Goal: Navigation & Orientation: Understand site structure

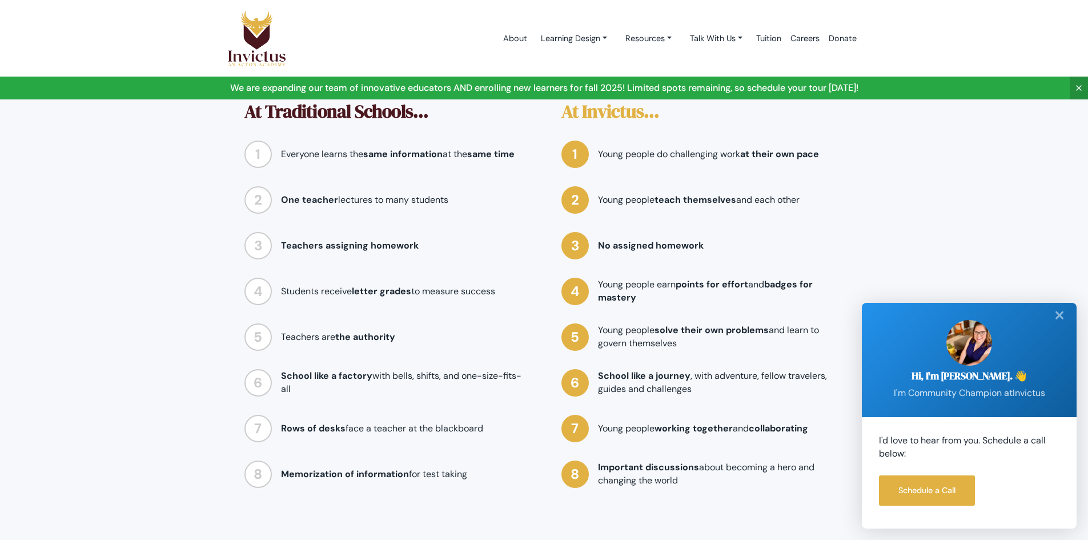
scroll to position [914, 0]
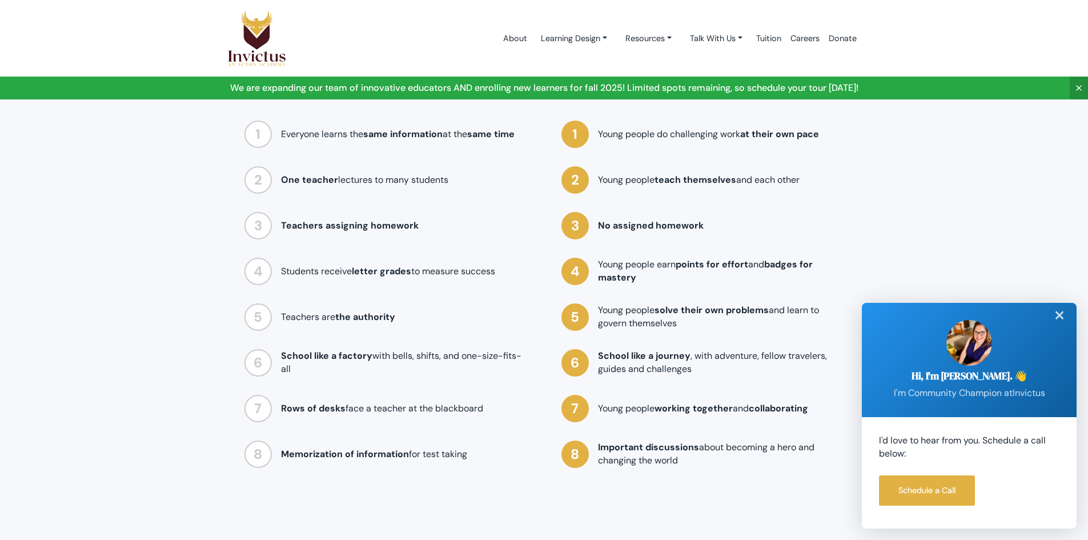
click at [1058, 319] on div "✕" at bounding box center [1059, 315] width 23 height 25
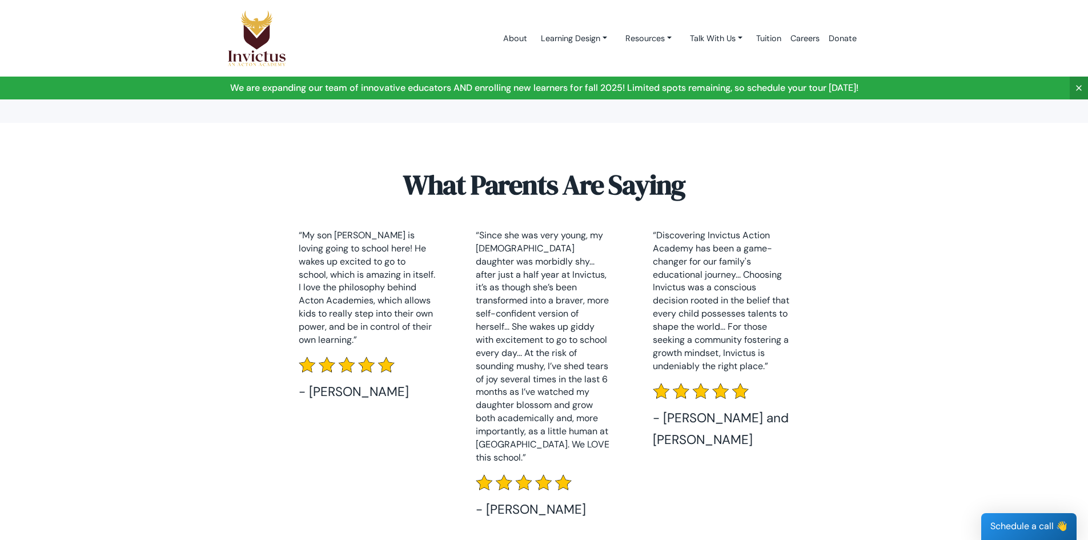
scroll to position [2942, 0]
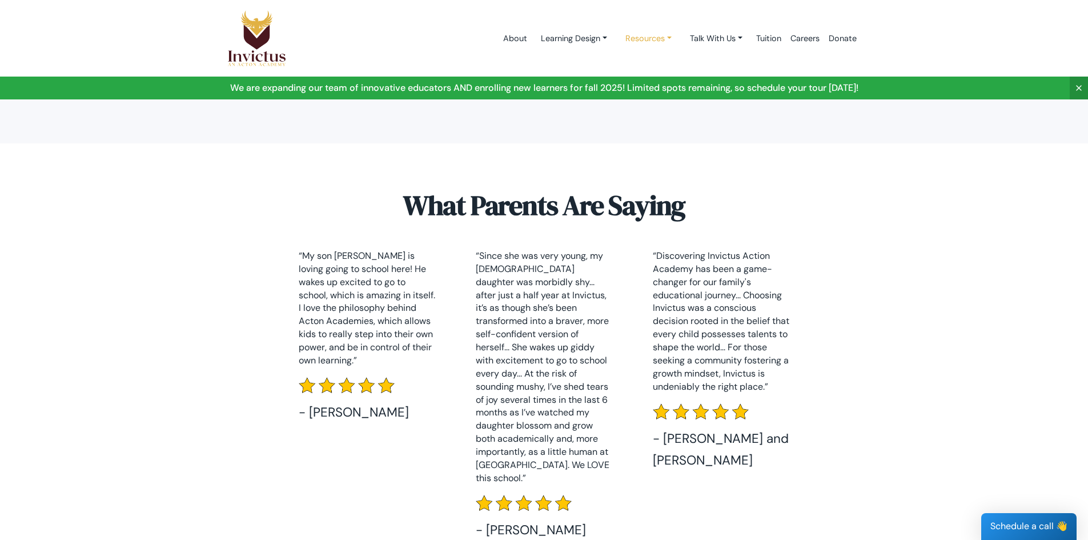
click at [647, 35] on link "Resources" at bounding box center [648, 38] width 65 height 21
click at [587, 41] on link "Learning Design" at bounding box center [574, 38] width 85 height 21
click at [668, 38] on link "Resources" at bounding box center [648, 38] width 65 height 21
click at [719, 38] on link "Talk With Us" at bounding box center [716, 38] width 71 height 21
click at [776, 39] on link "Tuition" at bounding box center [769, 38] width 34 height 49
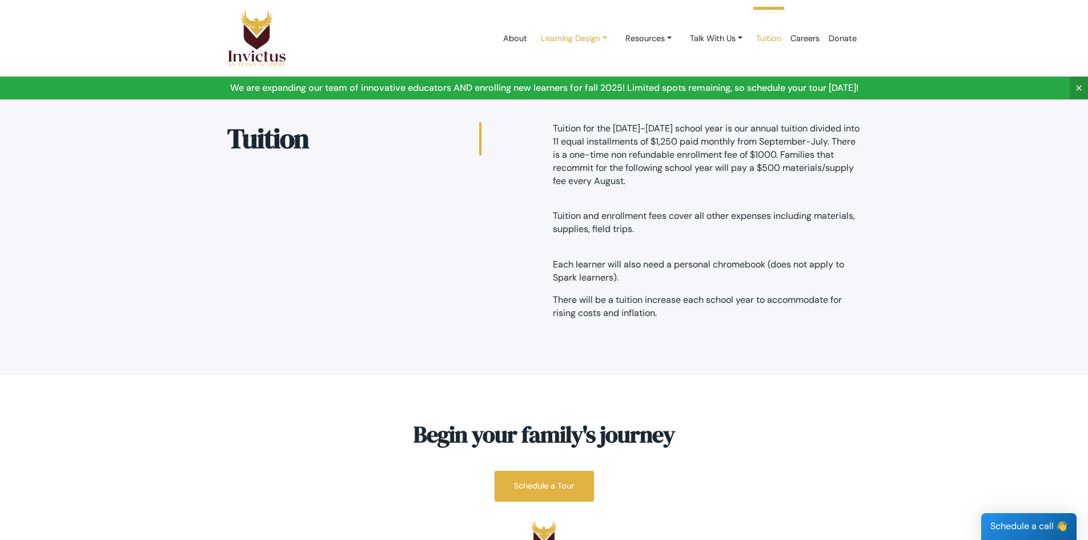
click at [571, 35] on link "Learning Design" at bounding box center [574, 38] width 85 height 21
click at [560, 62] on link "Learning Design" at bounding box center [577, 65] width 90 height 21
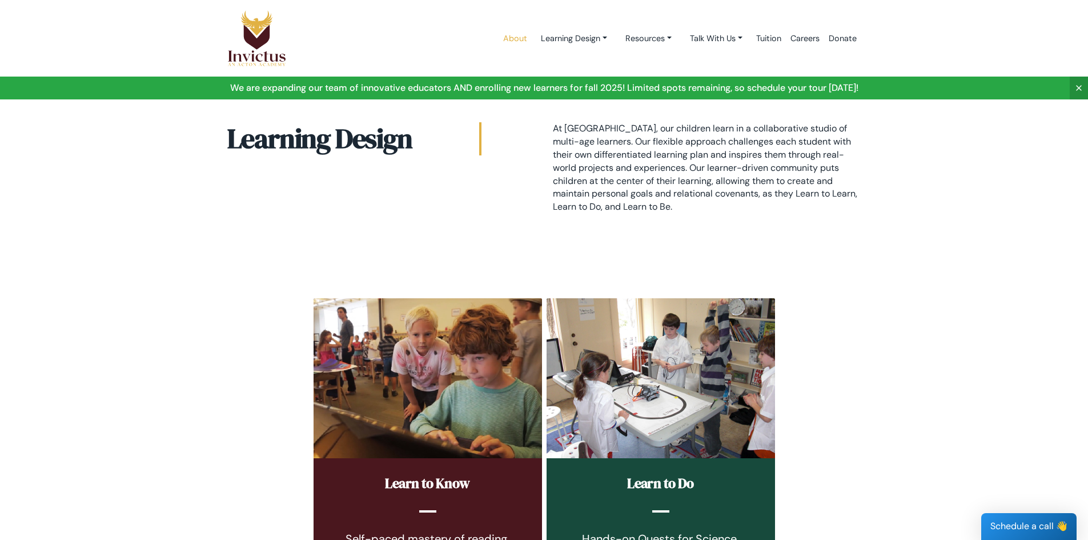
click at [506, 37] on link "About" at bounding box center [515, 38] width 33 height 49
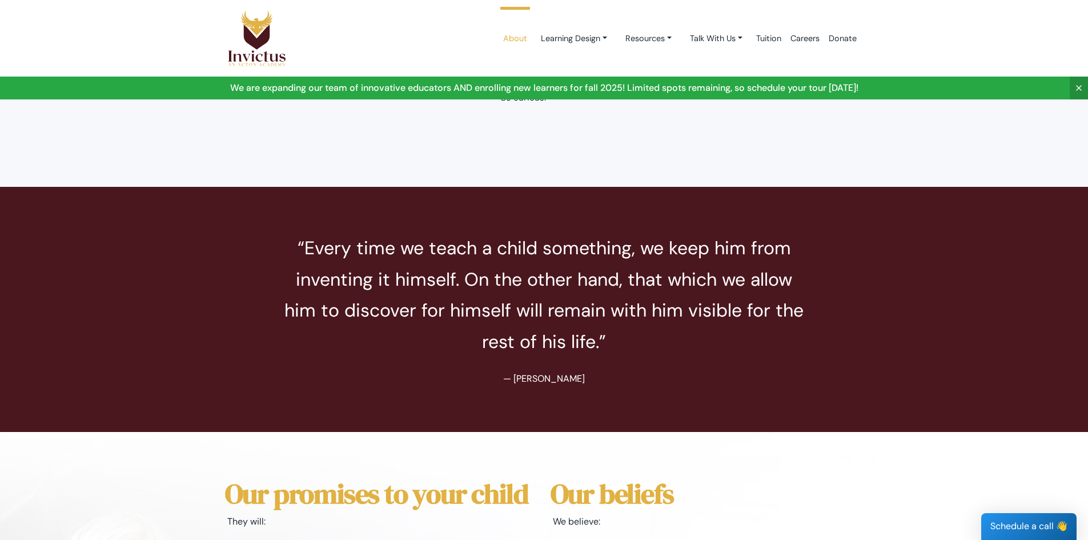
scroll to position [2457, 0]
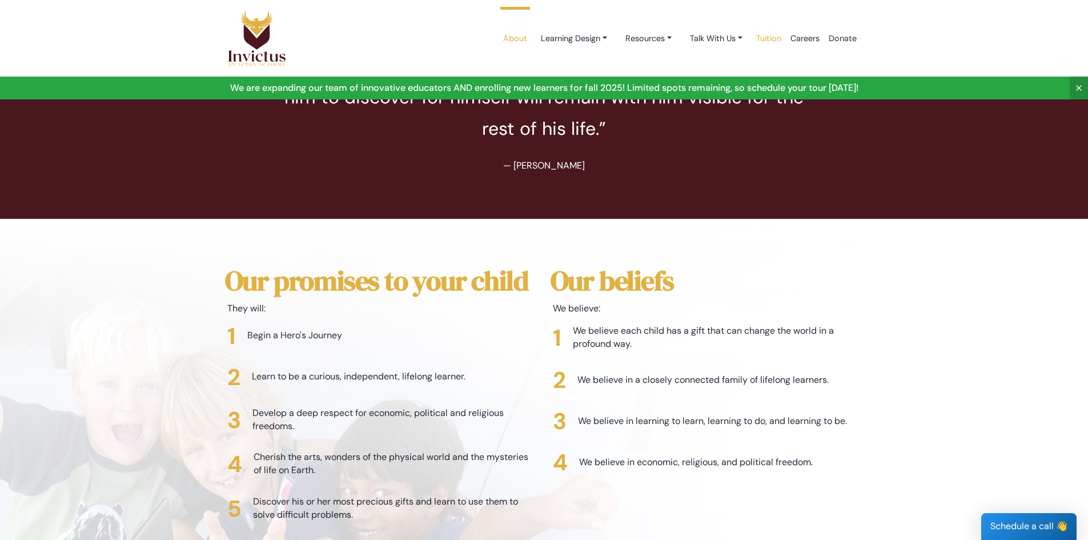
click at [771, 35] on link "Tuition" at bounding box center [769, 38] width 34 height 49
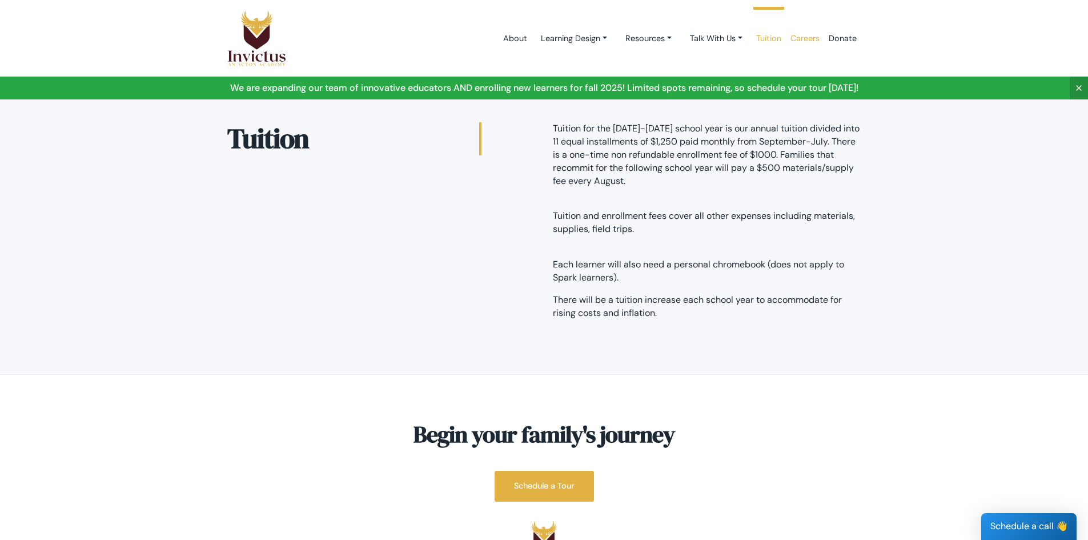
click at [811, 38] on link "Careers" at bounding box center [805, 38] width 38 height 49
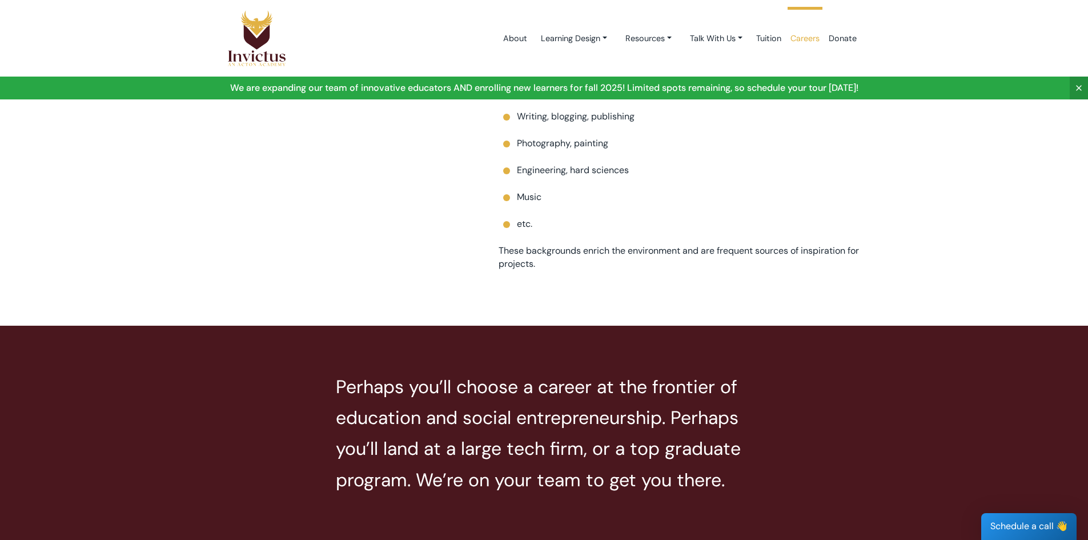
scroll to position [592, 0]
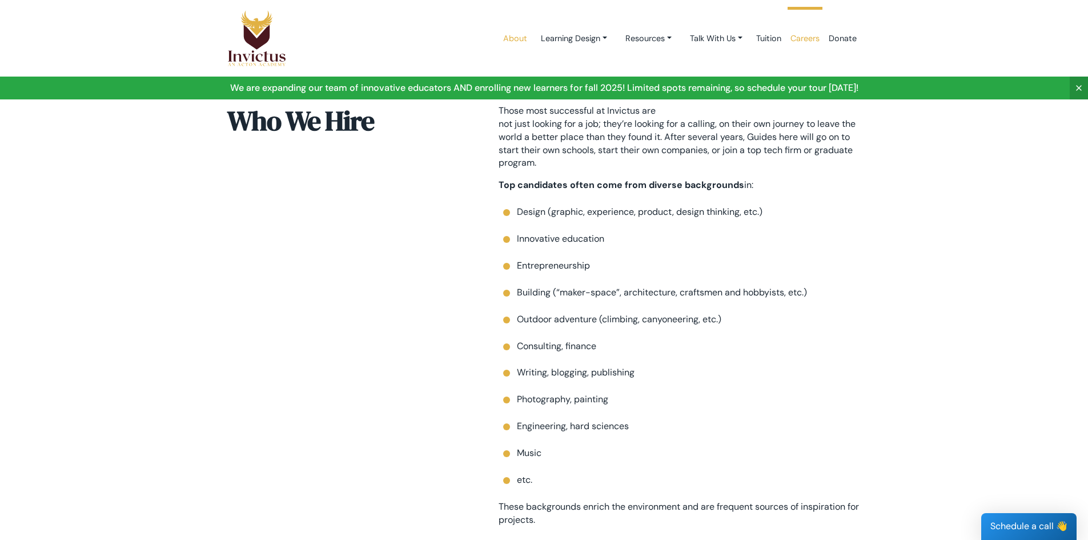
click at [517, 42] on link "About" at bounding box center [515, 38] width 33 height 49
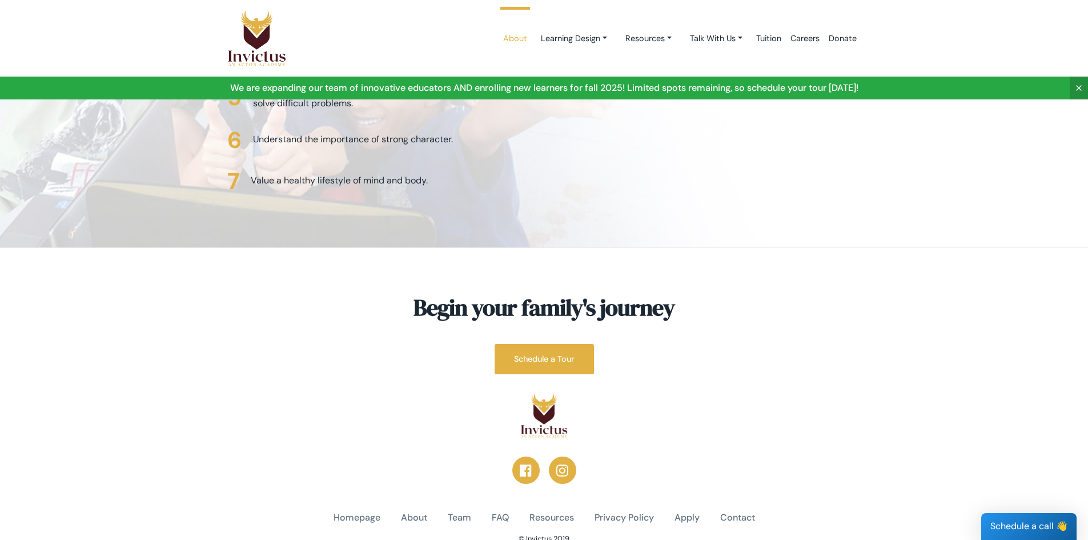
scroll to position [2871, 0]
